Goal: Information Seeking & Learning: Find specific fact

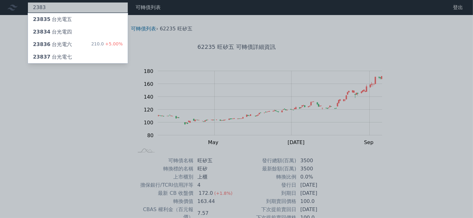
click at [92, 10] on div "2383 23835 台光電五 23834 台光電四 23836 台光電六 210.0 +5.00% 23837 台光電七" at bounding box center [78, 7] width 100 height 11
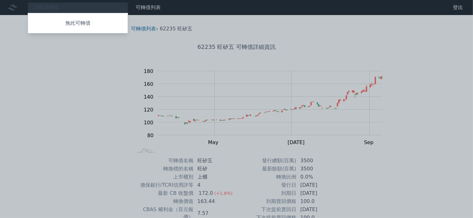
click at [92, 9] on div at bounding box center [236, 109] width 473 height 218
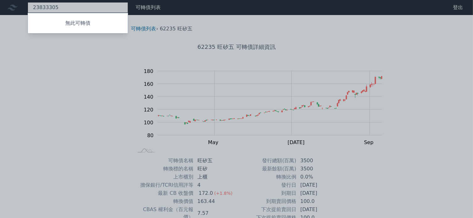
click at [89, 8] on div "23833305 無此可轉債" at bounding box center [78, 7] width 100 height 11
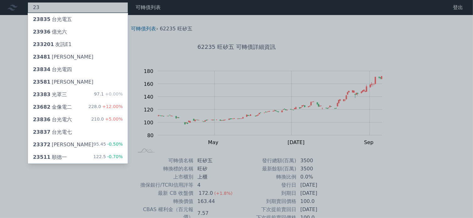
type input "2"
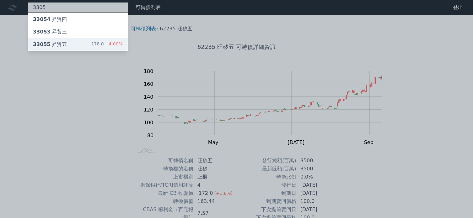
type input "3305"
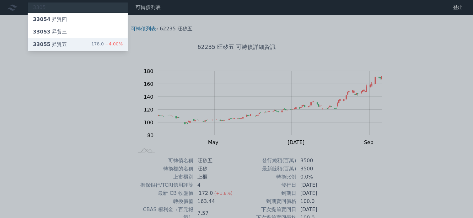
click at [67, 48] on div "33055 昇貿五" at bounding box center [50, 45] width 34 height 8
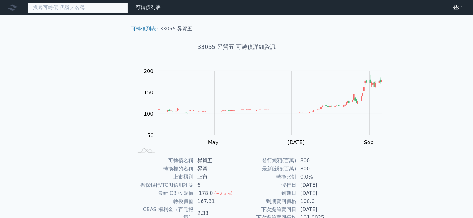
click at [94, 8] on input at bounding box center [78, 7] width 100 height 11
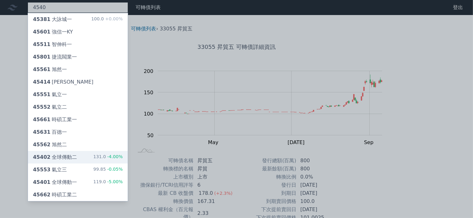
type input "4540"
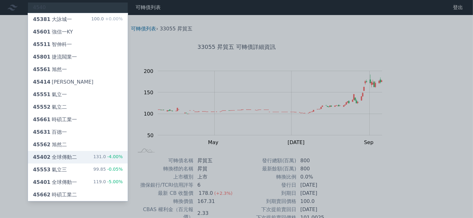
click at [77, 161] on div "45402 全球傳動二" at bounding box center [55, 158] width 44 height 8
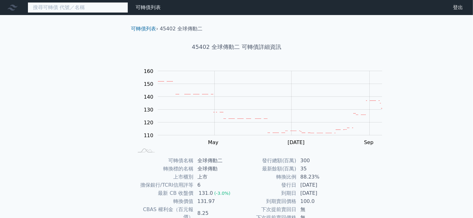
click at [84, 8] on input at bounding box center [78, 7] width 100 height 11
click at [83, 11] on input at bounding box center [78, 7] width 100 height 11
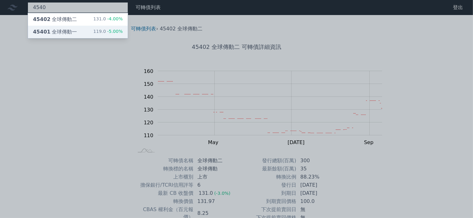
type input "4540"
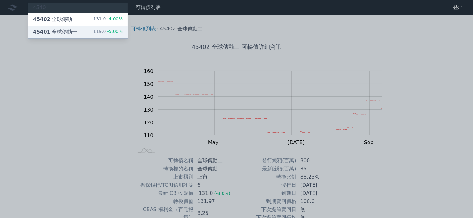
click at [75, 36] on div "45401 全球傳動一" at bounding box center [55, 32] width 44 height 8
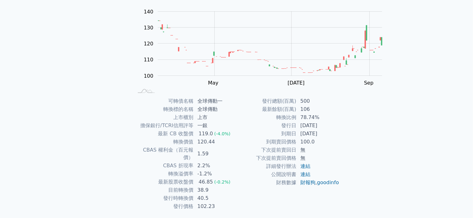
scroll to position [63, 0]
